Goal: Task Accomplishment & Management: Use online tool/utility

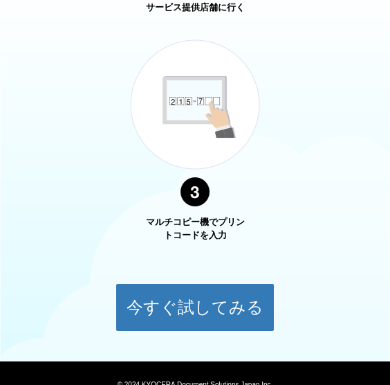
scroll to position [1053, 0]
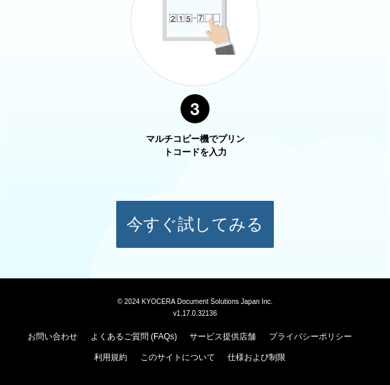
click at [138, 221] on button "今すぐ試してみる" at bounding box center [195, 224] width 159 height 48
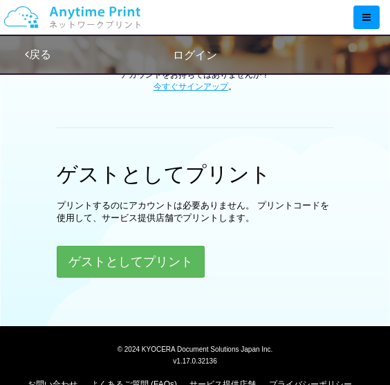
scroll to position [443, 0]
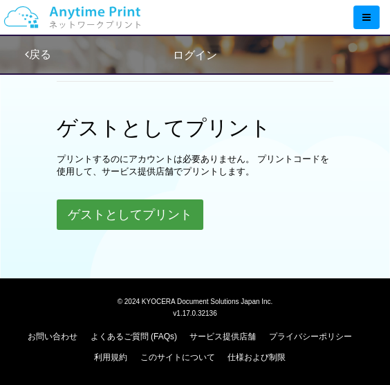
click at [157, 210] on button "ゲストとしてプリント" at bounding box center [130, 214] width 147 height 30
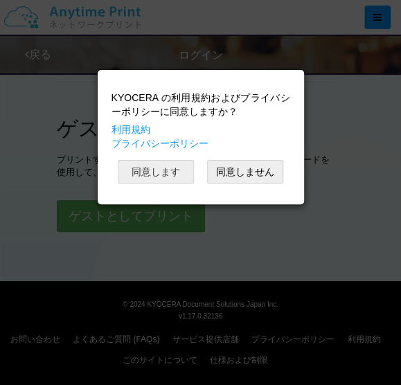
click at [187, 176] on button "同意します" at bounding box center [156, 172] width 76 height 24
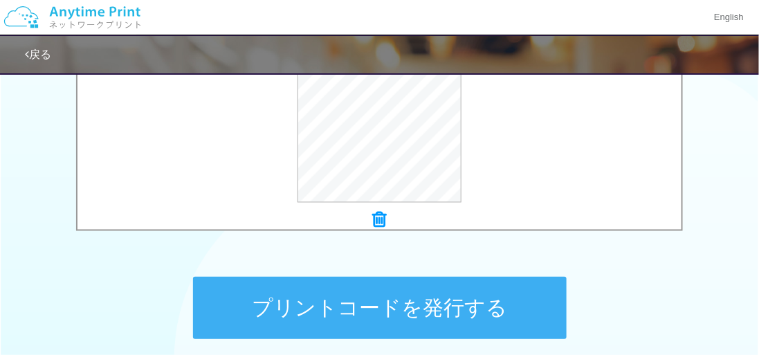
scroll to position [578, 0]
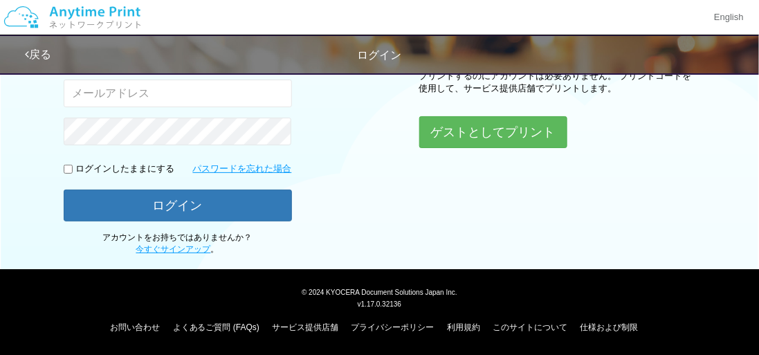
scroll to position [215, 0]
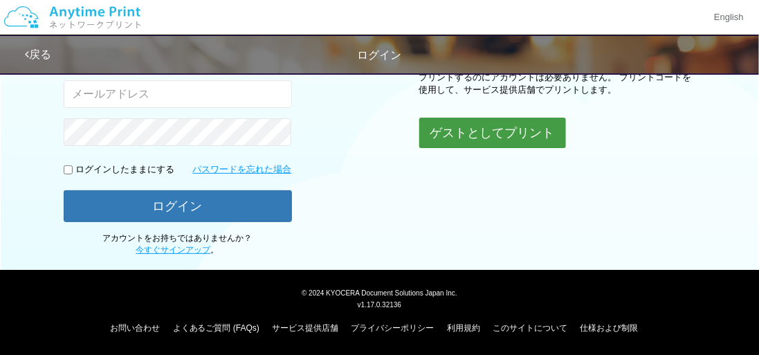
click at [446, 143] on button "ゲストとしてプリント" at bounding box center [492, 133] width 147 height 30
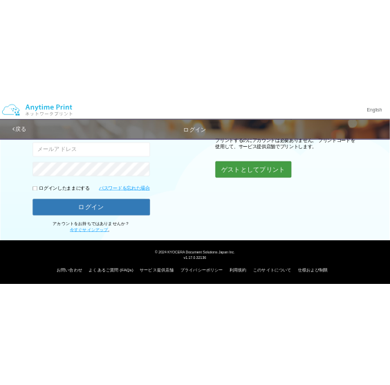
scroll to position [697, 0]
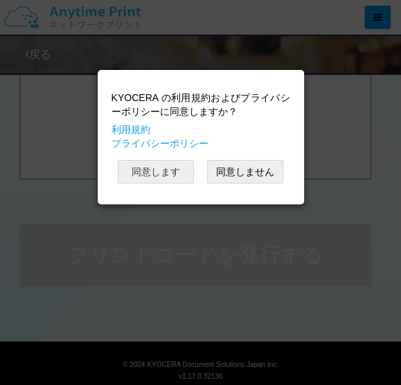
click at [157, 179] on button "同意します" at bounding box center [156, 172] width 76 height 24
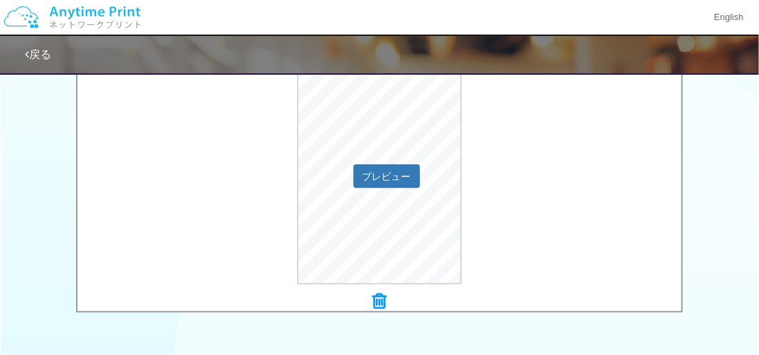
scroll to position [692, 0]
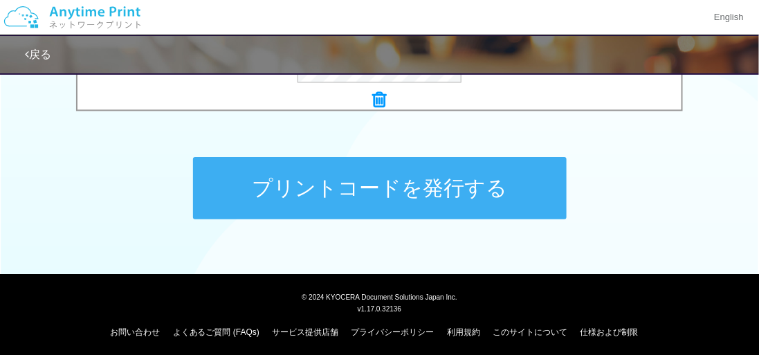
click at [373, 209] on button "プリントコードを発行する" at bounding box center [380, 188] width 374 height 62
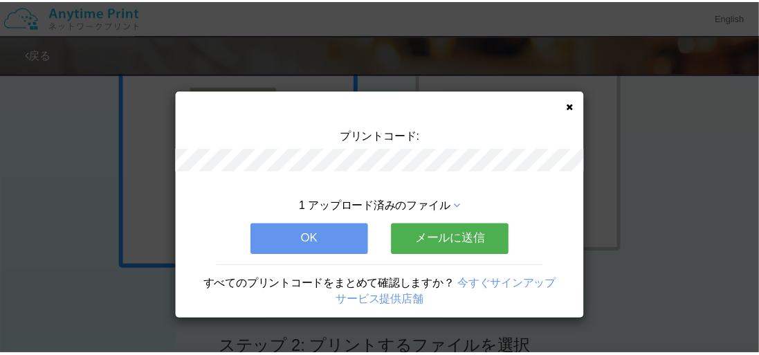
scroll to position [138, 0]
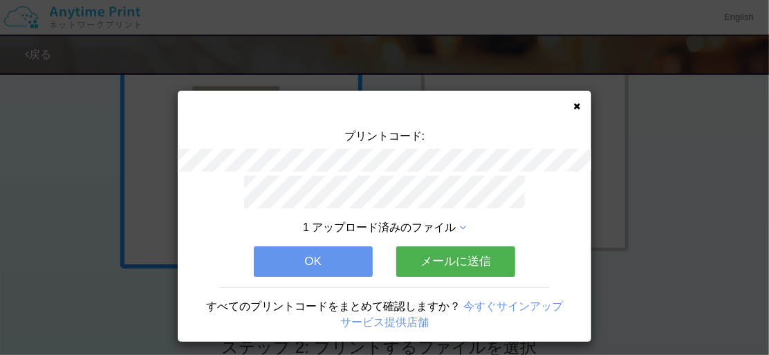
click at [320, 246] on button "OK" at bounding box center [313, 261] width 119 height 30
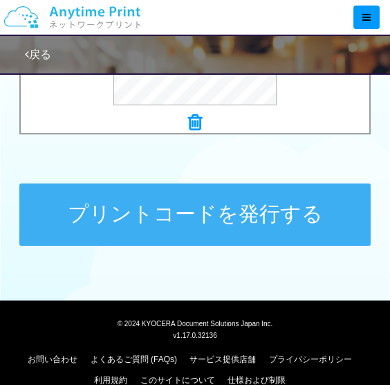
scroll to position [760, 0]
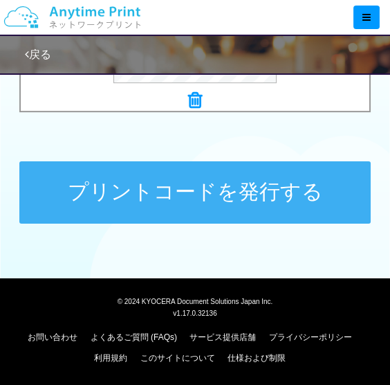
click at [217, 191] on button "プリントコードを発行する" at bounding box center [195, 192] width 352 height 62
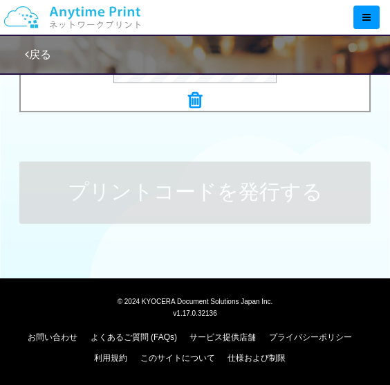
scroll to position [0, 0]
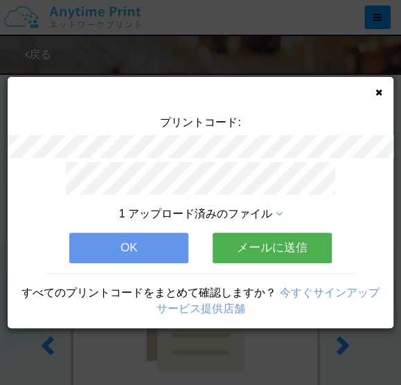
click at [145, 239] on button "OK" at bounding box center [128, 248] width 119 height 30
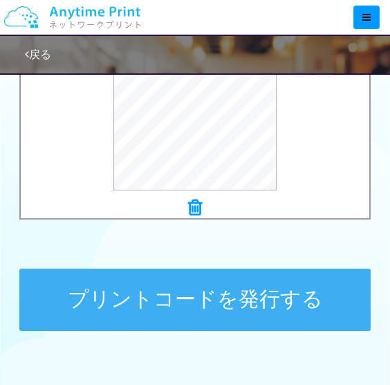
scroll to position [689, 0]
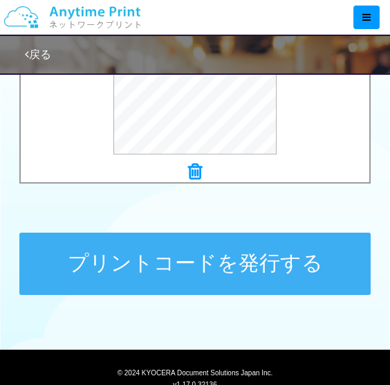
click at [188, 265] on button "プリントコードを発行する" at bounding box center [195, 264] width 352 height 62
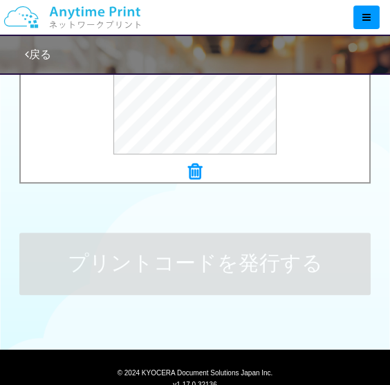
scroll to position [0, 0]
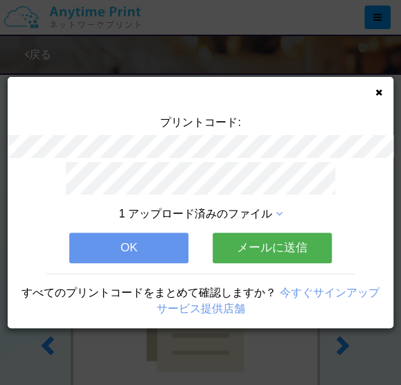
click at [163, 235] on button "OK" at bounding box center [128, 248] width 119 height 30
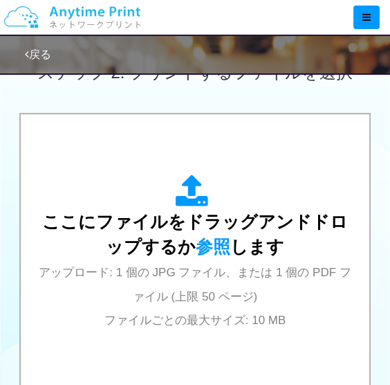
scroll to position [760, 0]
